Goal: Task Accomplishment & Management: Manage account settings

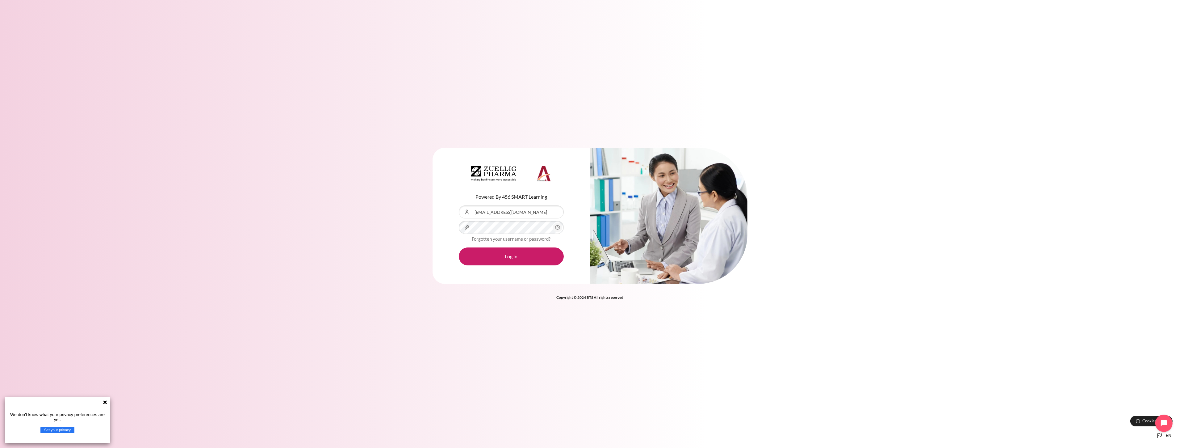
click at [557, 227] on circle "Content" at bounding box center [558, 228] width 2 height 2
click at [459, 205] on div "Content" at bounding box center [459, 205] width 0 height 0
click at [510, 259] on button "Log in" at bounding box center [511, 256] width 105 height 18
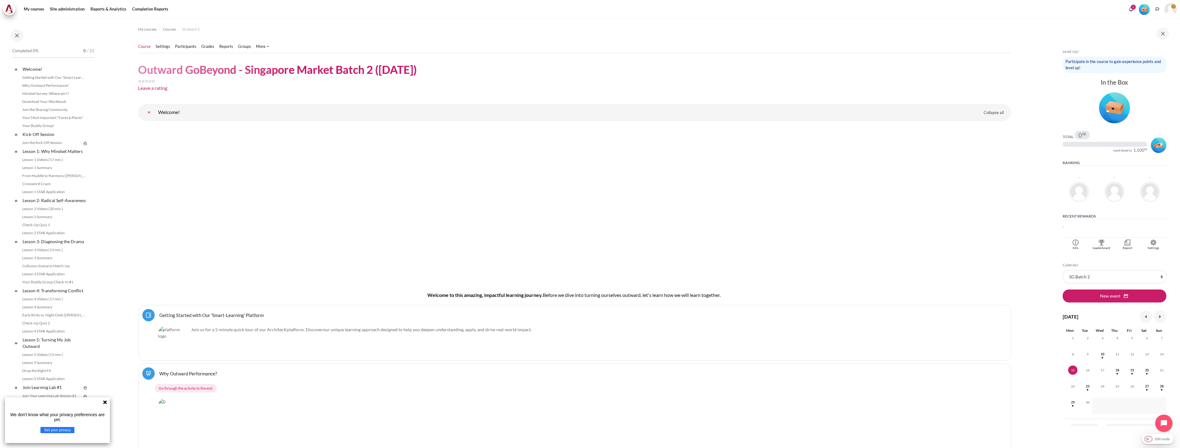
click at [1148, 438] on input "Edit mode" at bounding box center [1158, 439] width 29 height 6
checkbox input "true"
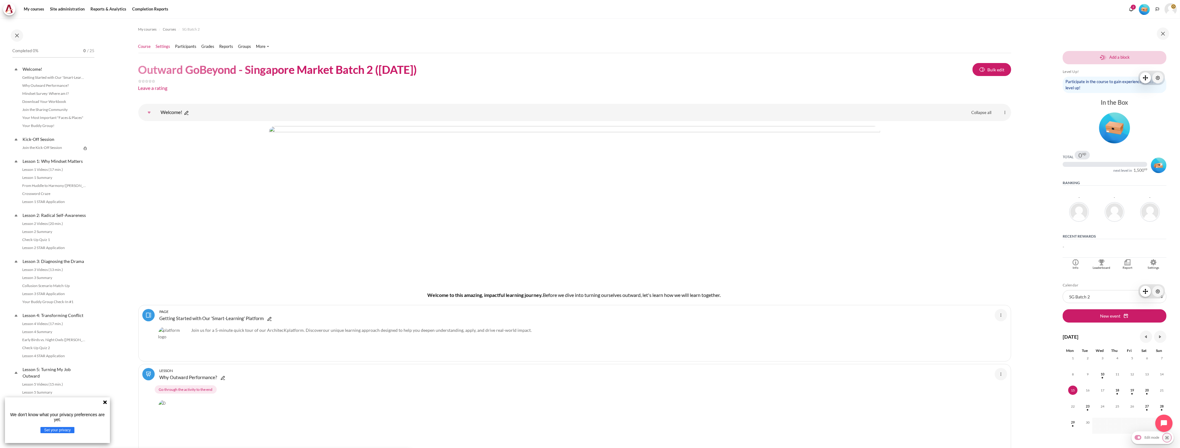
click at [162, 47] on link "Settings" at bounding box center [163, 47] width 15 height 6
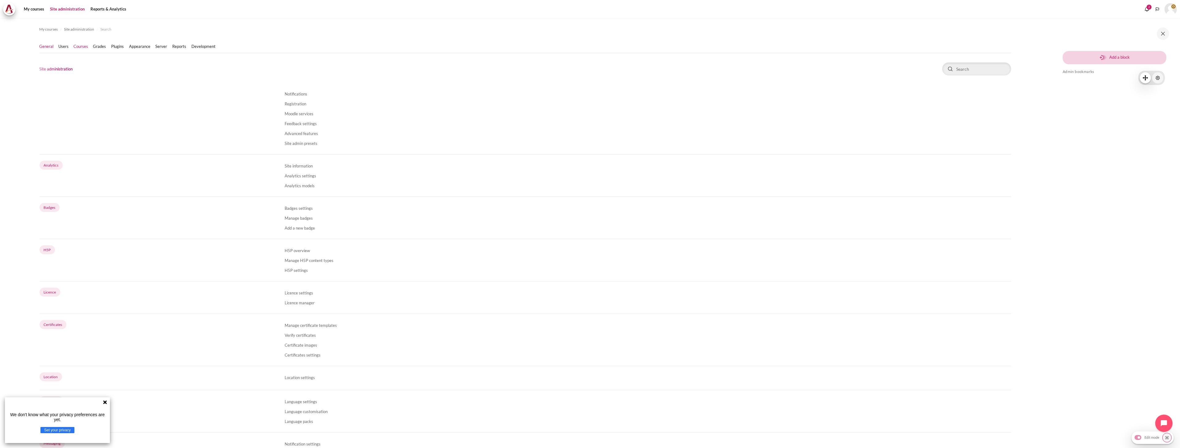
click at [77, 48] on link "Courses" at bounding box center [81, 47] width 15 height 6
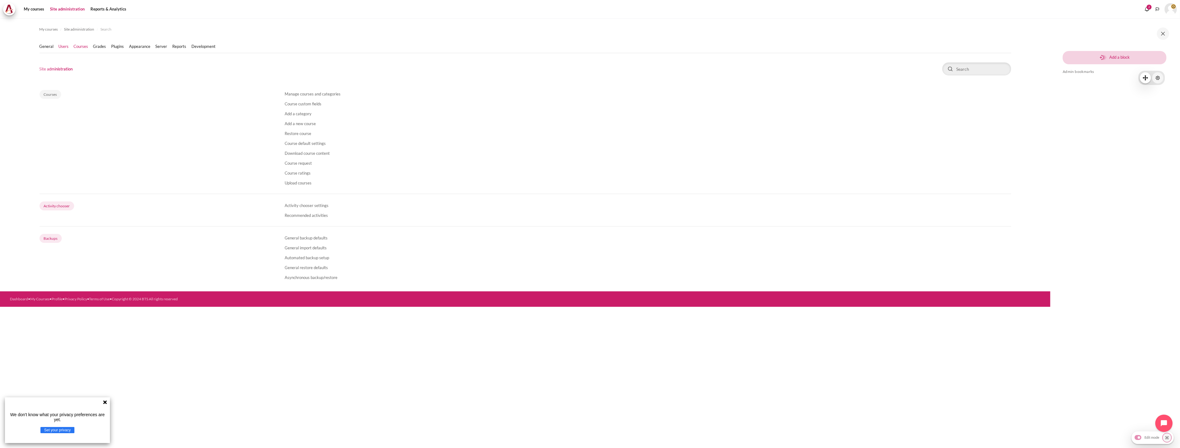
click at [61, 48] on link "Users" at bounding box center [64, 47] width 10 height 6
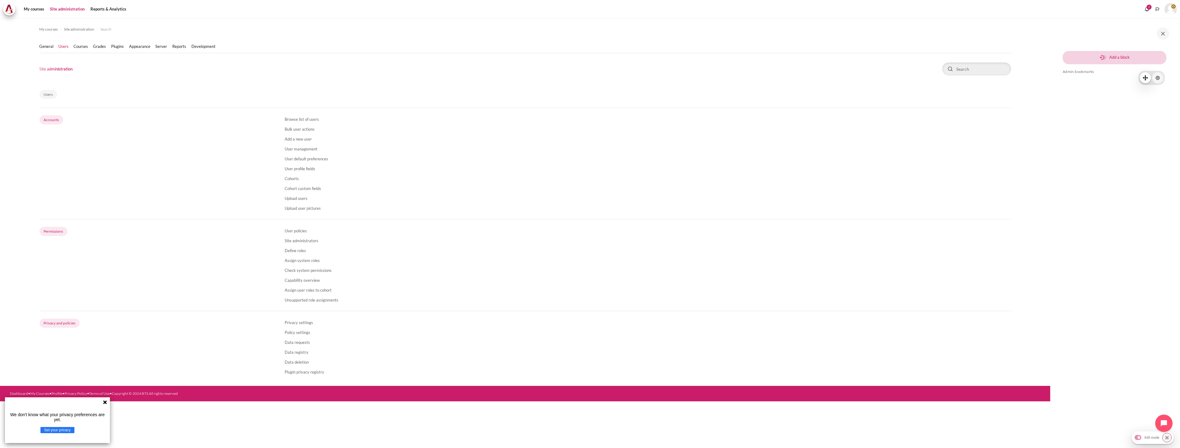
click at [304, 121] on li "Browse list of users" at bounding box center [648, 119] width 727 height 10
click at [304, 121] on link "Browse list of users" at bounding box center [302, 119] width 34 height 5
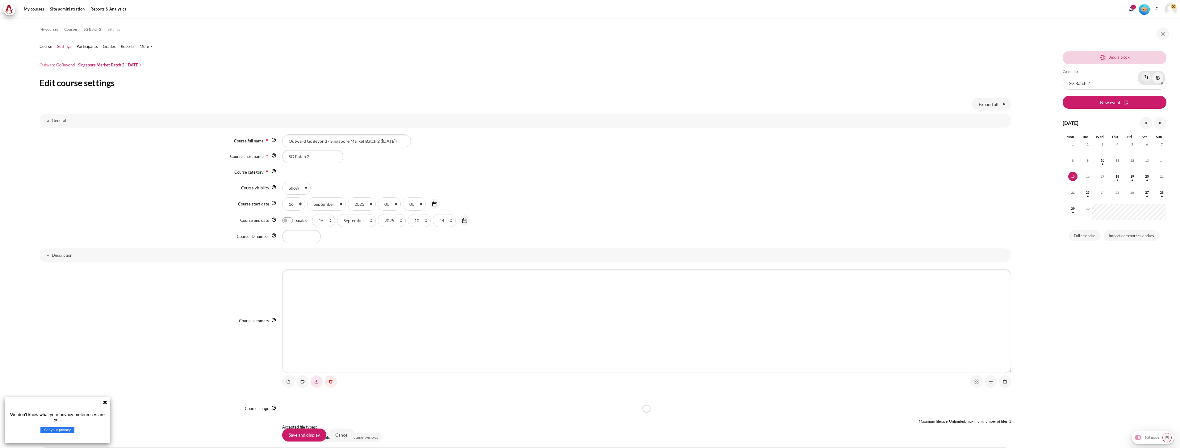
click at [297, 152] on input "SG Batch 2" at bounding box center [312, 156] width 61 height 13
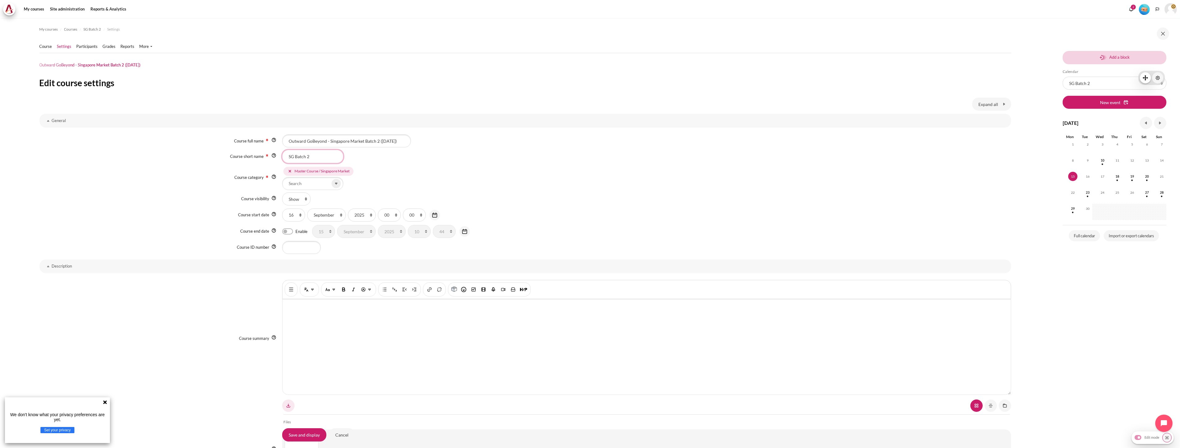
click at [306, 155] on input "SG Batch 2" at bounding box center [312, 156] width 61 height 13
click at [90, 30] on span "SG Batch 2" at bounding box center [93, 30] width 18 height 6
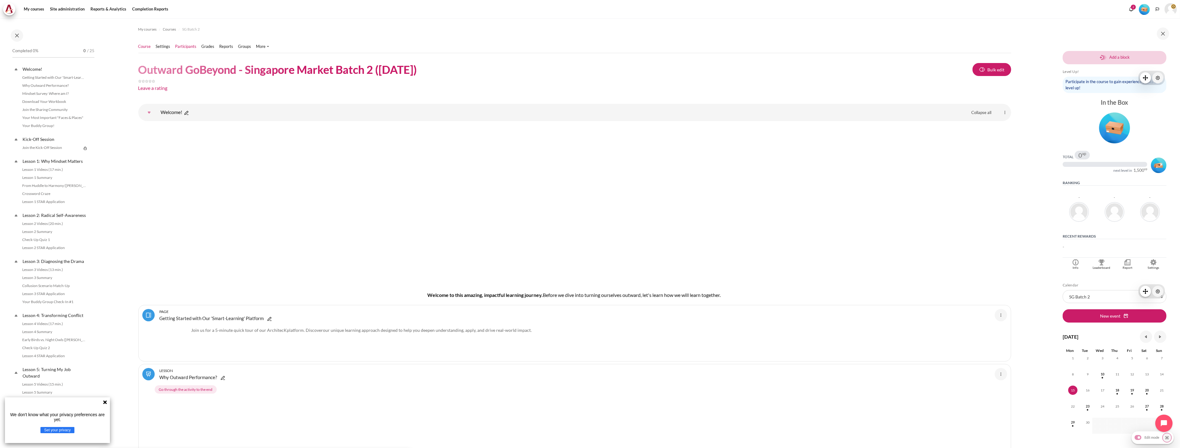
click at [186, 48] on link "Participants" at bounding box center [185, 47] width 21 height 6
